Goal: Unclear: Browse casually

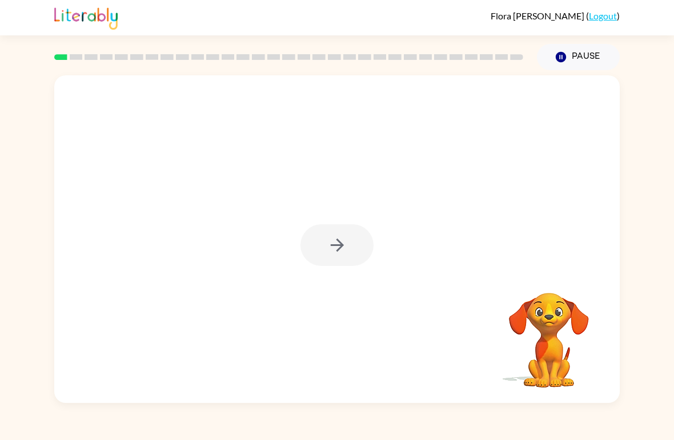
click at [347, 256] on div at bounding box center [336, 245] width 73 height 42
click at [331, 242] on icon "button" at bounding box center [337, 245] width 20 height 20
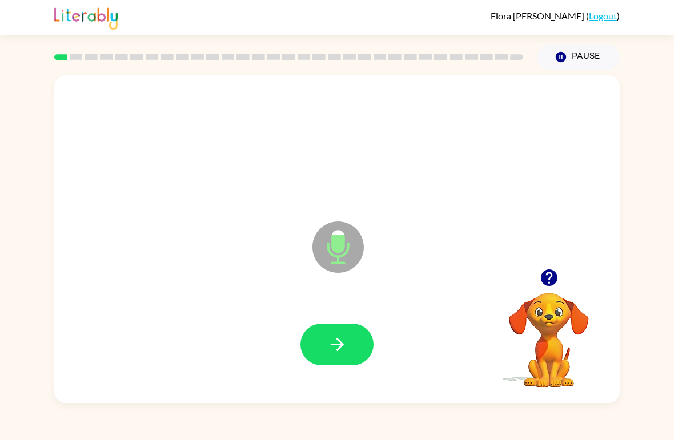
click at [331, 336] on icon "button" at bounding box center [337, 345] width 20 height 20
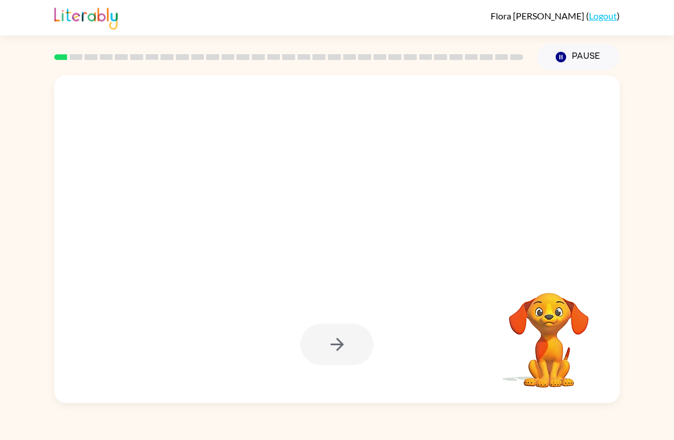
click at [347, 360] on div at bounding box center [336, 345] width 73 height 42
click at [347, 359] on div at bounding box center [336, 345] width 73 height 42
click at [352, 355] on div at bounding box center [336, 345] width 73 height 42
click at [355, 349] on div at bounding box center [336, 345] width 73 height 42
click at [355, 348] on div at bounding box center [336, 345] width 73 height 42
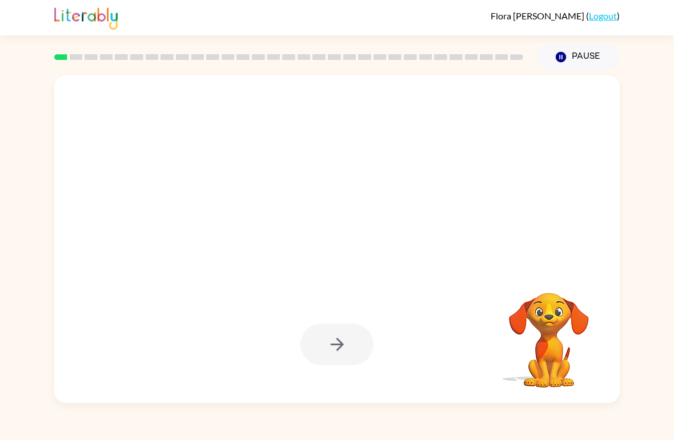
click at [351, 357] on div at bounding box center [336, 345] width 73 height 42
click at [351, 356] on div at bounding box center [336, 345] width 73 height 42
click at [361, 362] on div at bounding box center [336, 345] width 73 height 42
click at [354, 357] on div at bounding box center [336, 345] width 73 height 42
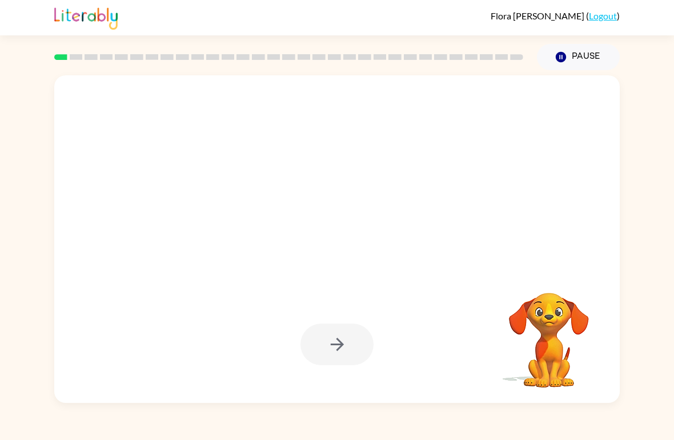
click at [540, 343] on video "Your browser must support playing .mp4 files to use Literably. Please try using…" at bounding box center [549, 332] width 114 height 114
click at [546, 334] on video "Your browser must support playing .mp4 files to use Literably. Please try using…" at bounding box center [549, 332] width 114 height 114
click at [546, 323] on video "Your browser must support playing .mp4 files to use Literably. Please try using…" at bounding box center [549, 332] width 114 height 114
click at [541, 343] on video "Your browser must support playing .mp4 files to use Literably. Please try using…" at bounding box center [549, 332] width 114 height 114
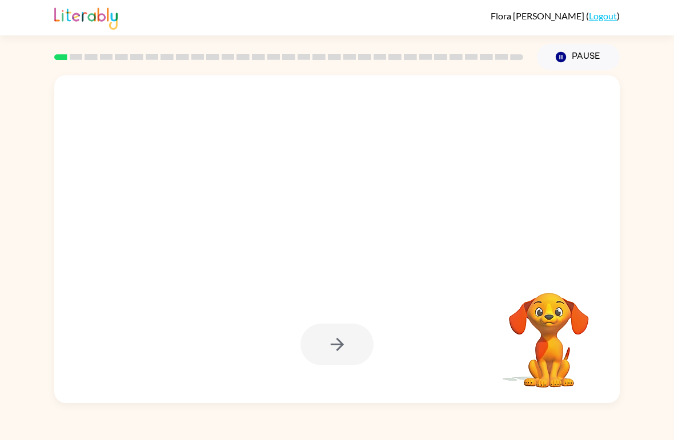
click at [338, 355] on div at bounding box center [336, 345] width 73 height 42
click at [338, 354] on div at bounding box center [336, 345] width 73 height 42
click at [350, 342] on div at bounding box center [336, 345] width 73 height 42
click at [338, 358] on div at bounding box center [336, 345] width 73 height 42
click at [344, 356] on div at bounding box center [336, 345] width 73 height 42
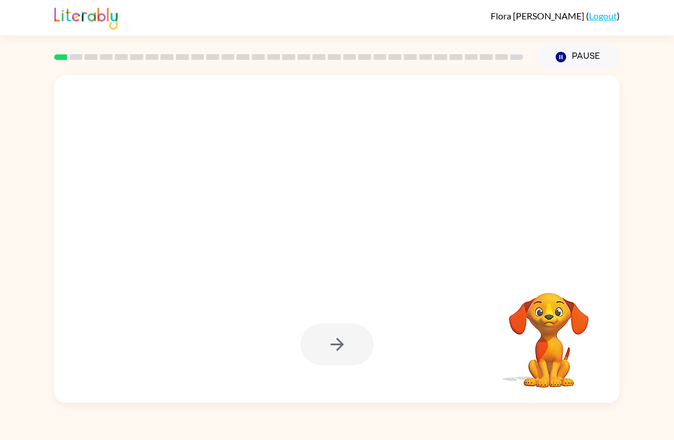
click at [351, 349] on div at bounding box center [336, 345] width 73 height 42
click at [350, 349] on div at bounding box center [336, 345] width 73 height 42
click at [337, 340] on div at bounding box center [336, 345] width 73 height 42
click at [345, 334] on div at bounding box center [336, 345] width 73 height 42
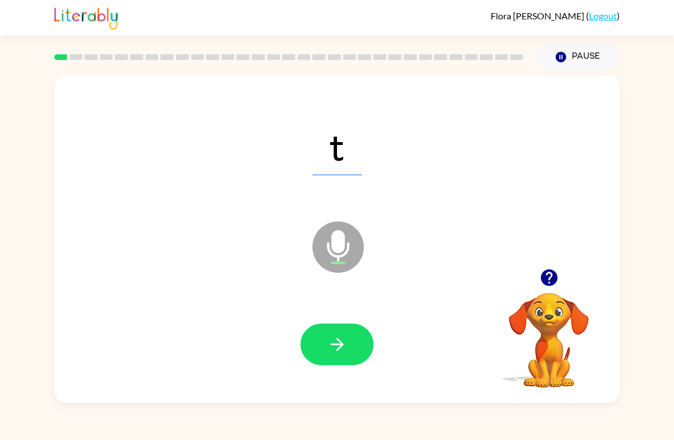
click at [330, 342] on icon "button" at bounding box center [337, 345] width 20 height 20
click at [348, 347] on button "button" at bounding box center [336, 345] width 73 height 42
click at [340, 341] on icon "button" at bounding box center [337, 345] width 20 height 20
click at [343, 354] on icon "button" at bounding box center [337, 345] width 20 height 20
click at [325, 346] on button "button" at bounding box center [336, 345] width 73 height 42
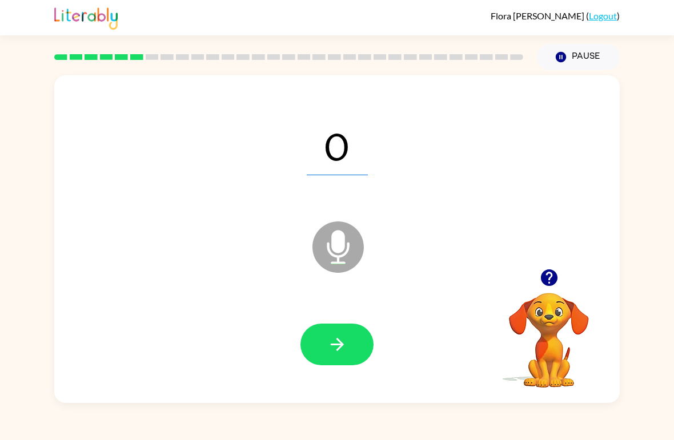
click at [327, 340] on icon "button" at bounding box center [337, 345] width 20 height 20
click at [335, 349] on icon "button" at bounding box center [337, 345] width 20 height 20
click at [323, 358] on button "button" at bounding box center [336, 345] width 73 height 42
click at [348, 347] on button "button" at bounding box center [336, 345] width 73 height 42
click at [338, 343] on icon "button" at bounding box center [337, 345] width 20 height 20
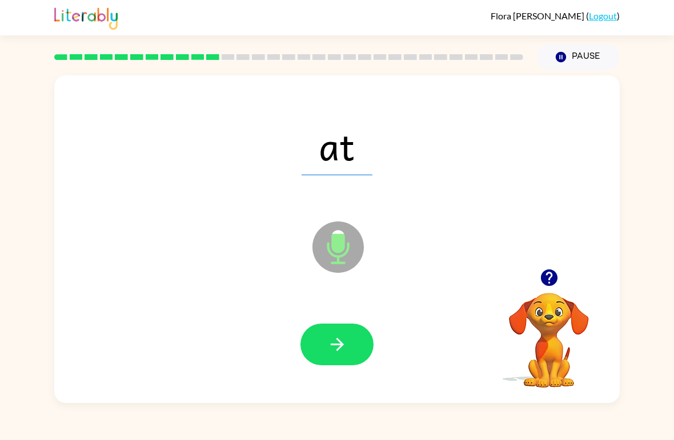
click at [319, 348] on button "button" at bounding box center [336, 345] width 73 height 42
click at [332, 329] on button "button" at bounding box center [336, 345] width 73 height 42
click at [340, 332] on button "button" at bounding box center [336, 345] width 73 height 42
click at [344, 353] on icon "button" at bounding box center [337, 345] width 20 height 20
click at [343, 346] on icon "button" at bounding box center [337, 345] width 20 height 20
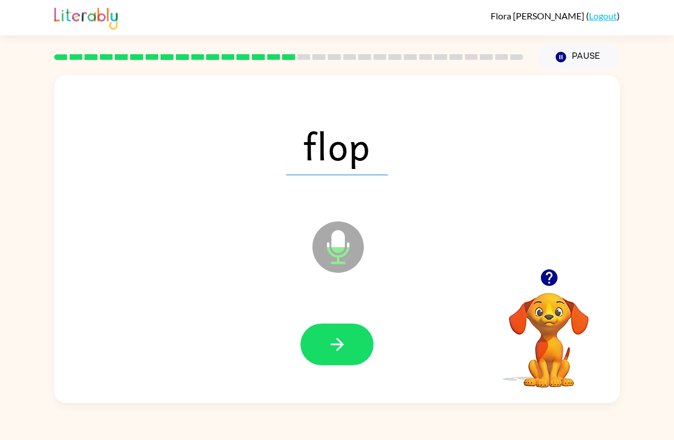
click at [350, 350] on button "button" at bounding box center [336, 345] width 73 height 42
click at [336, 338] on icon "button" at bounding box center [337, 345] width 20 height 20
click at [336, 344] on icon "button" at bounding box center [337, 345] width 20 height 20
click at [331, 332] on button "button" at bounding box center [336, 345] width 73 height 42
click at [339, 349] on icon "button" at bounding box center [336, 344] width 13 height 13
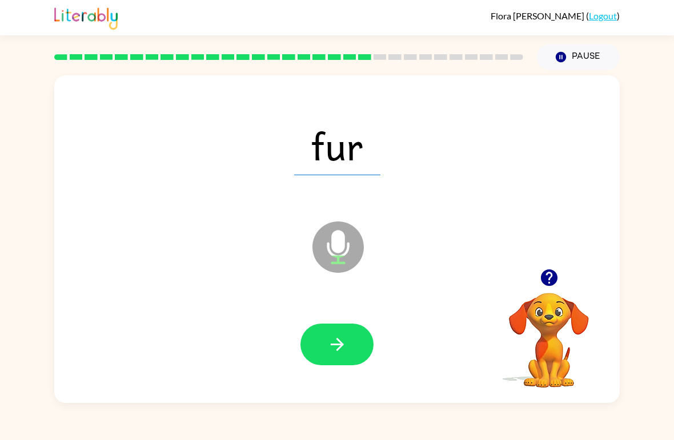
click at [350, 359] on button "button" at bounding box center [336, 345] width 73 height 42
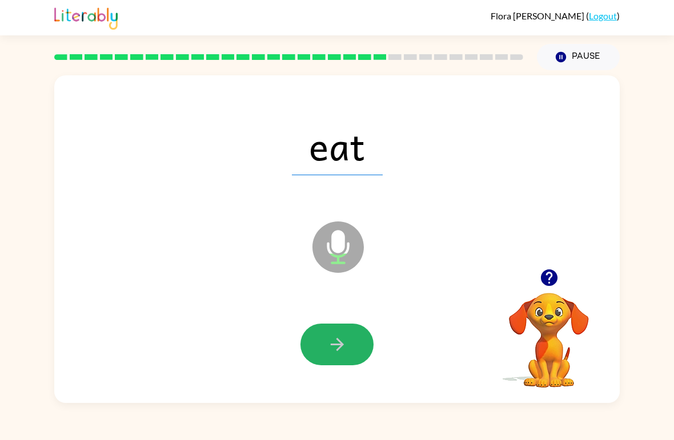
click at [326, 346] on button "button" at bounding box center [336, 345] width 73 height 42
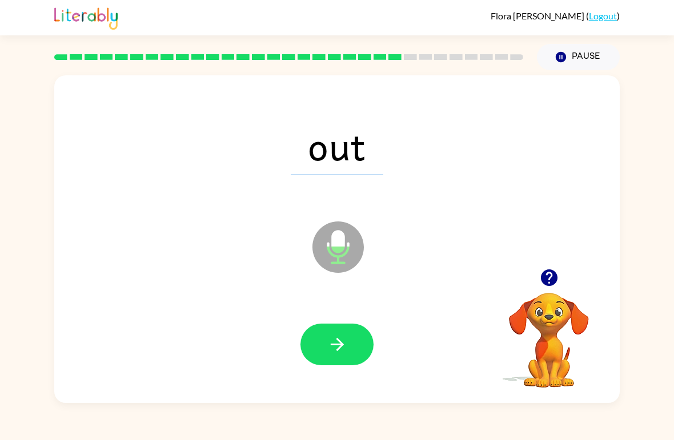
click at [352, 347] on button "button" at bounding box center [336, 345] width 73 height 42
click at [325, 333] on button "button" at bounding box center [336, 345] width 73 height 42
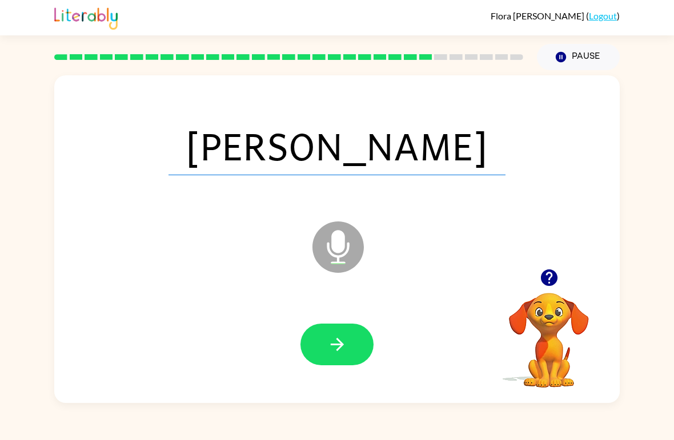
click at [345, 359] on button "button" at bounding box center [336, 345] width 73 height 42
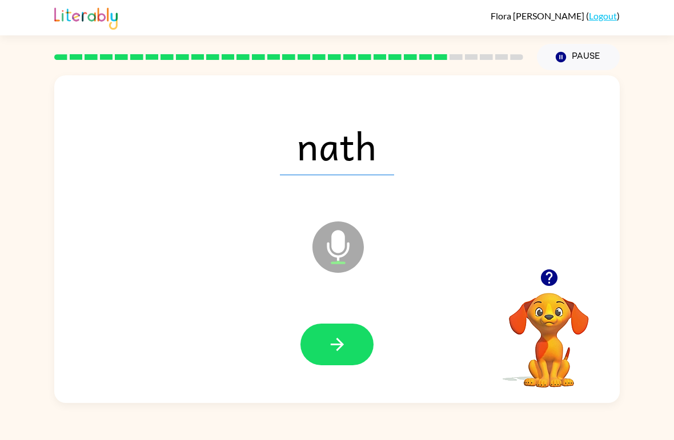
click at [358, 339] on button "button" at bounding box center [336, 345] width 73 height 42
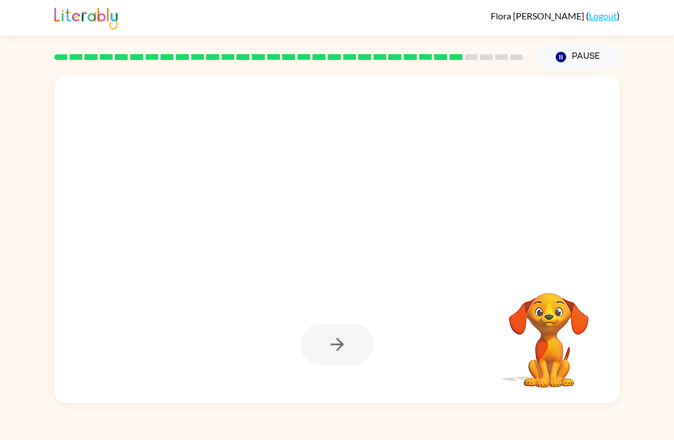
click at [353, 355] on div at bounding box center [336, 345] width 73 height 42
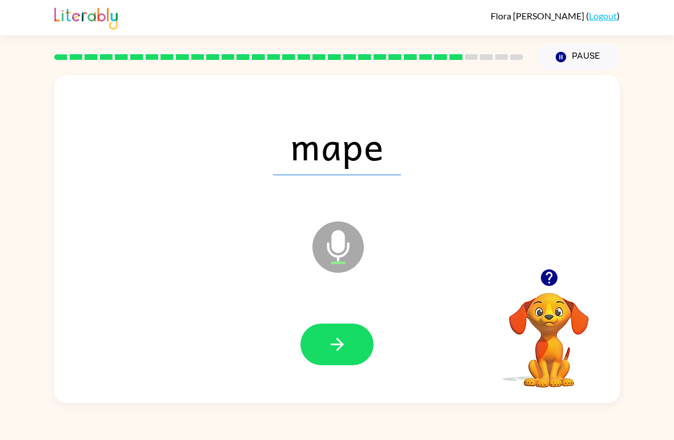
click at [354, 338] on button "button" at bounding box center [336, 345] width 73 height 42
click at [342, 349] on icon "button" at bounding box center [337, 345] width 20 height 20
click at [350, 345] on button "button" at bounding box center [336, 345] width 73 height 42
click at [331, 347] on icon "button" at bounding box center [337, 345] width 20 height 20
